Goal: Task Accomplishment & Management: Complete application form

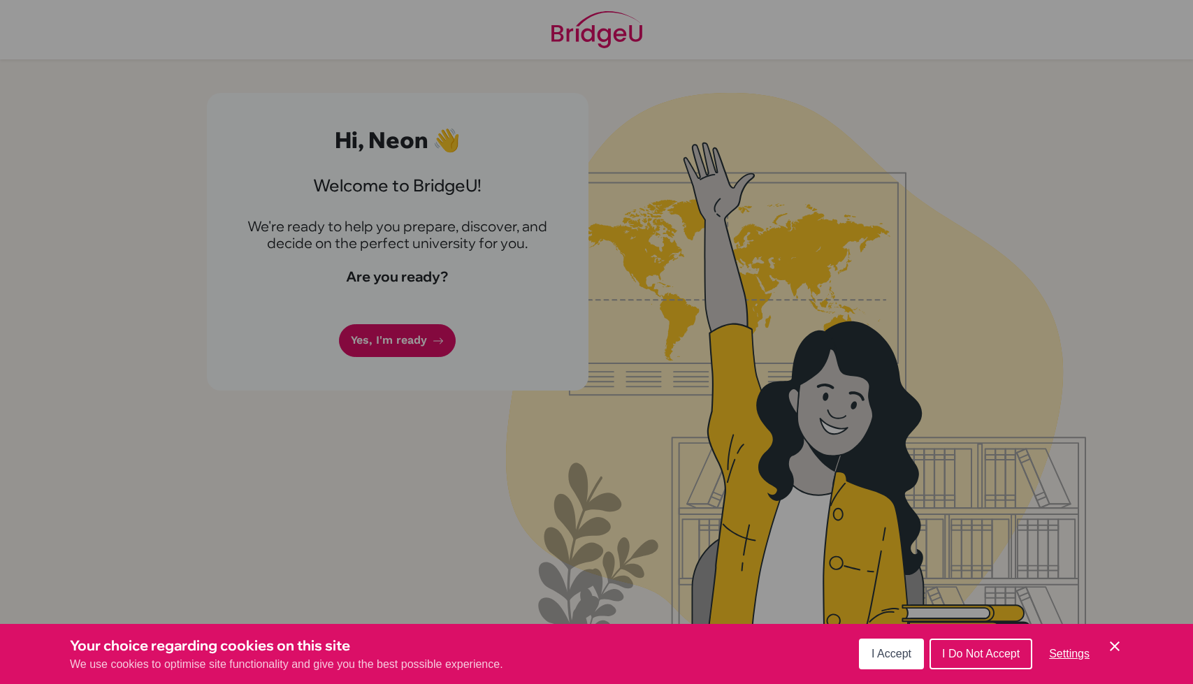
click at [1108, 651] on icon "Cookie Control Close Icon" at bounding box center [1114, 646] width 17 height 17
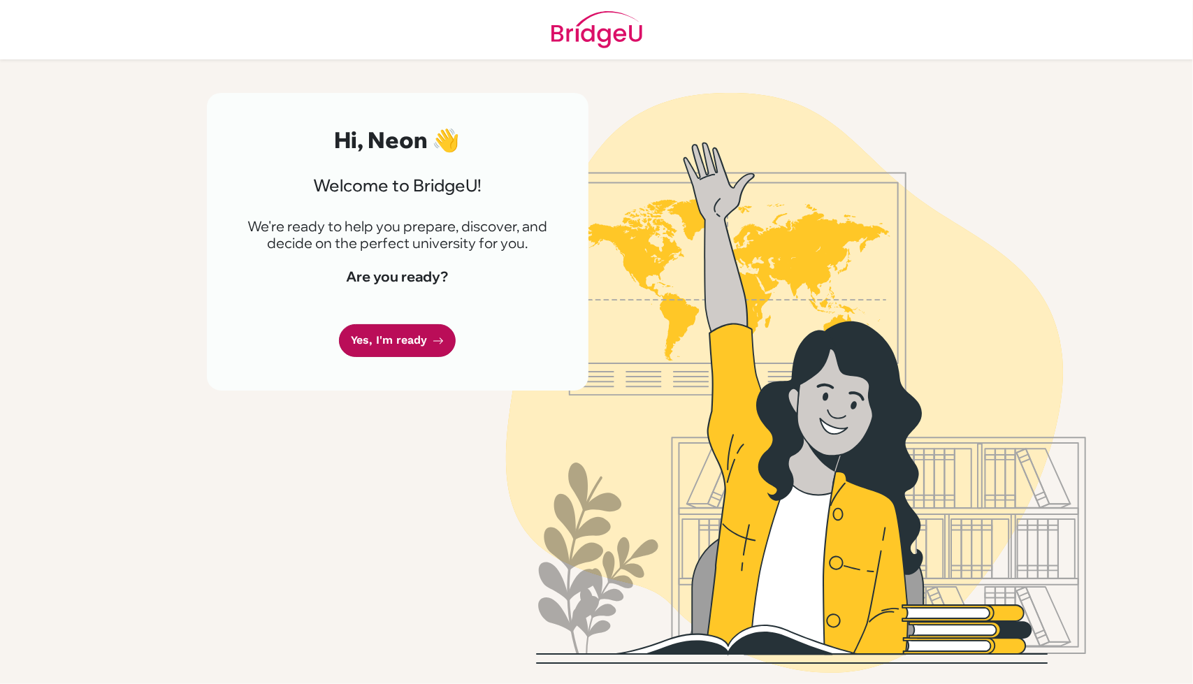
click at [398, 346] on link "Yes, I'm ready" at bounding box center [397, 340] width 117 height 33
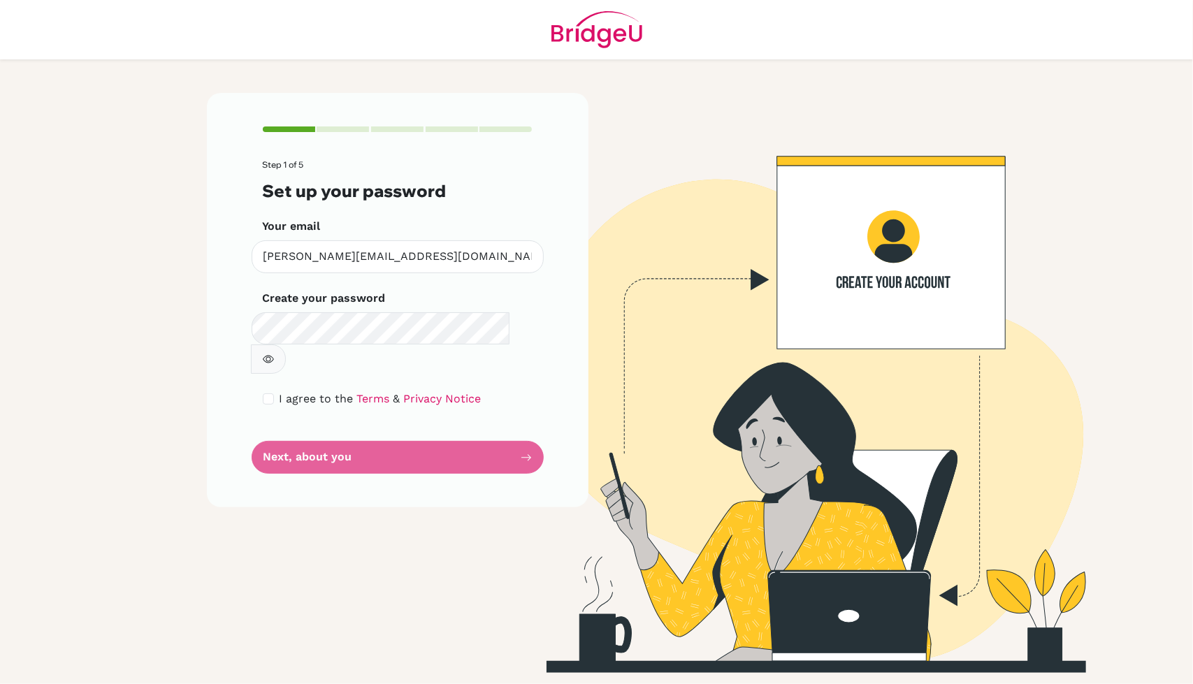
click at [0, 347] on main "Step 1 of 5 Set up your password Your email [PERSON_NAME][EMAIL_ADDRESS][DOMAIN…" at bounding box center [596, 342] width 1193 height 684
